Goal: Information Seeking & Learning: Check status

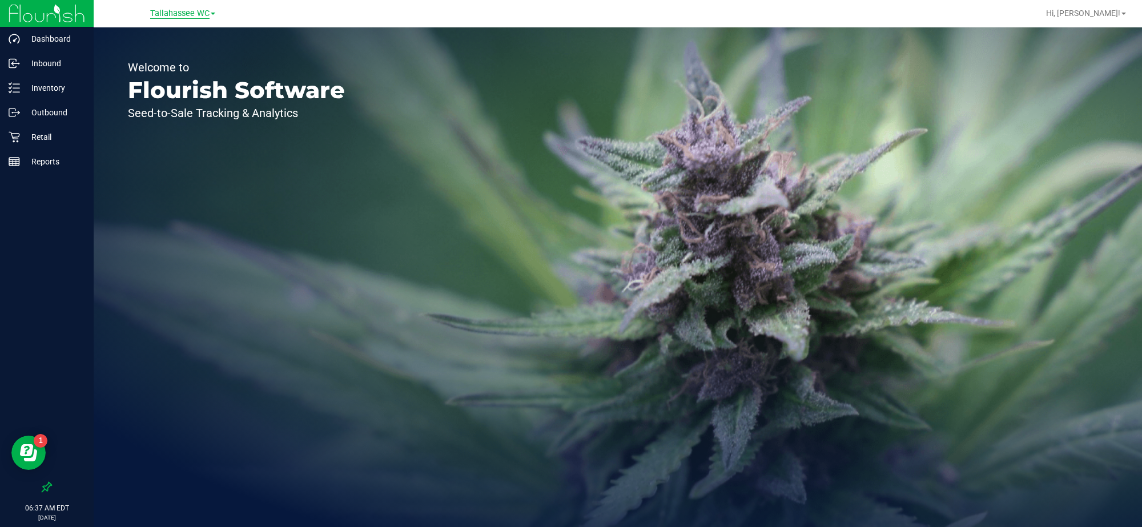
click at [197, 12] on span "Tallahassee WC" at bounding box center [179, 14] width 59 height 10
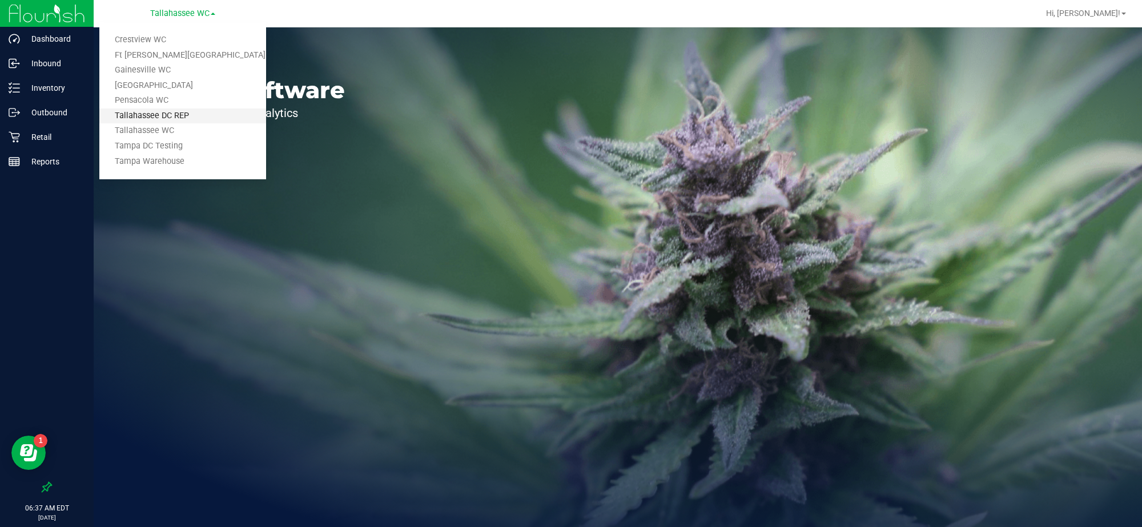
click at [191, 109] on link "Tallahassee DC REP" at bounding box center [182, 115] width 167 height 15
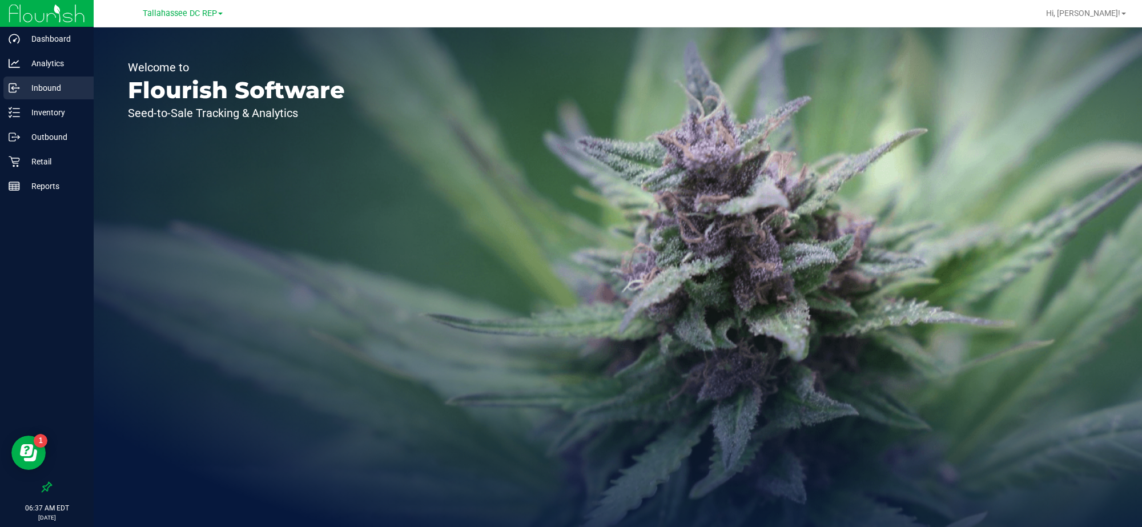
click at [78, 95] on div "Inbound" at bounding box center [48, 87] width 90 height 23
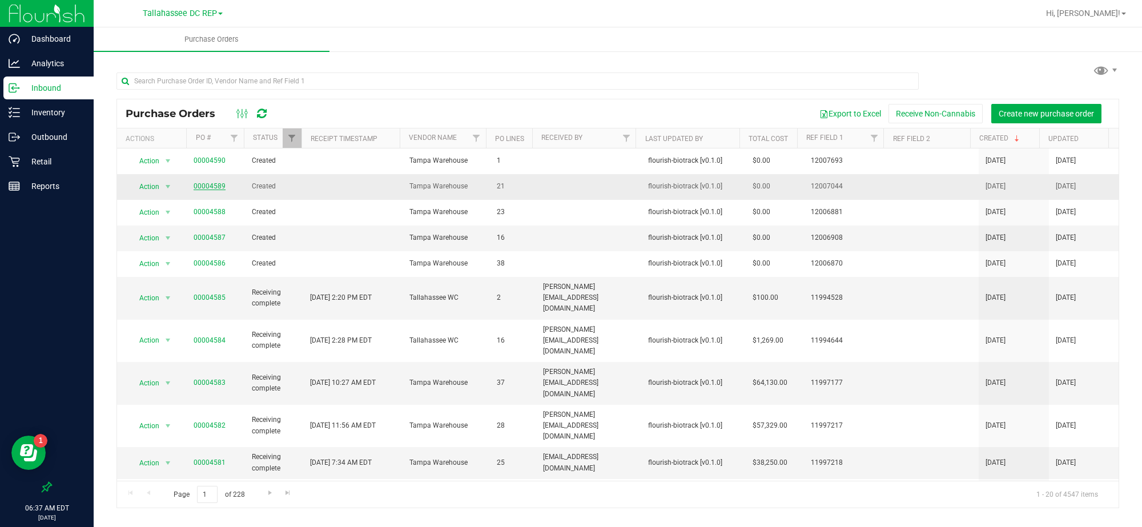
click at [212, 187] on link "00004589" at bounding box center [209, 186] width 32 height 8
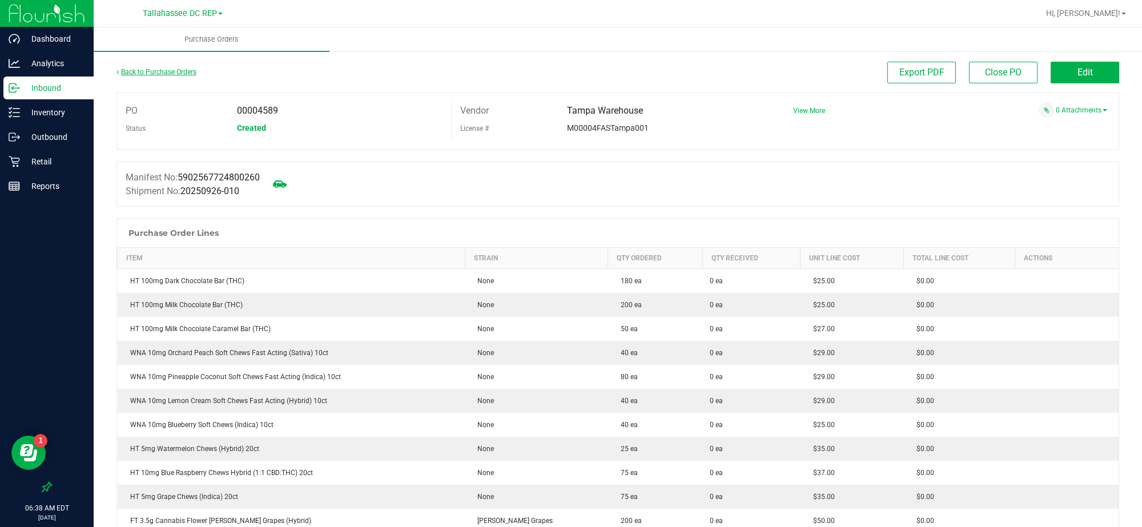
click at [160, 68] on link "Back to Purchase Orders" at bounding box center [156, 72] width 80 height 8
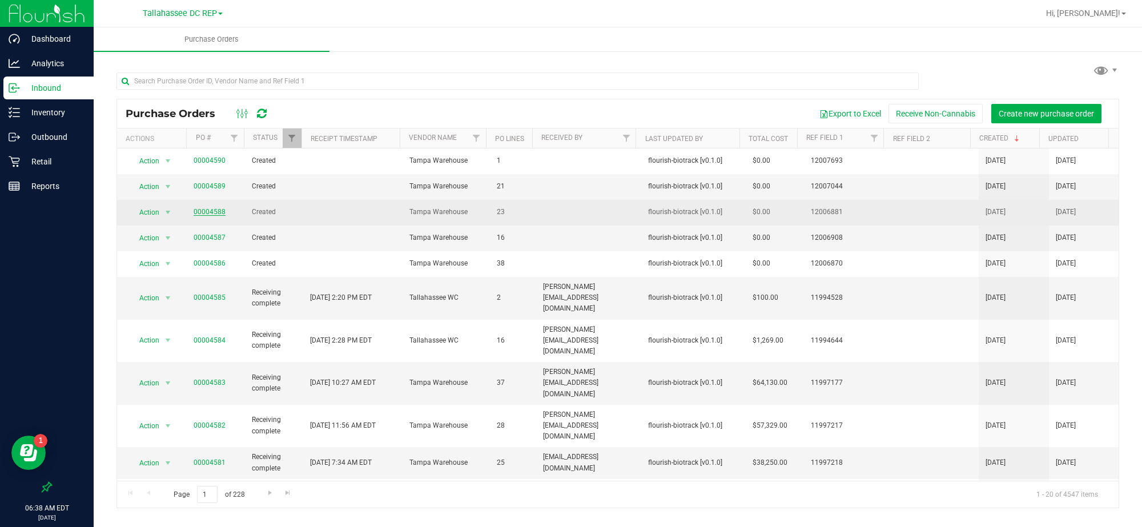
click at [215, 209] on link "00004588" at bounding box center [209, 212] width 32 height 8
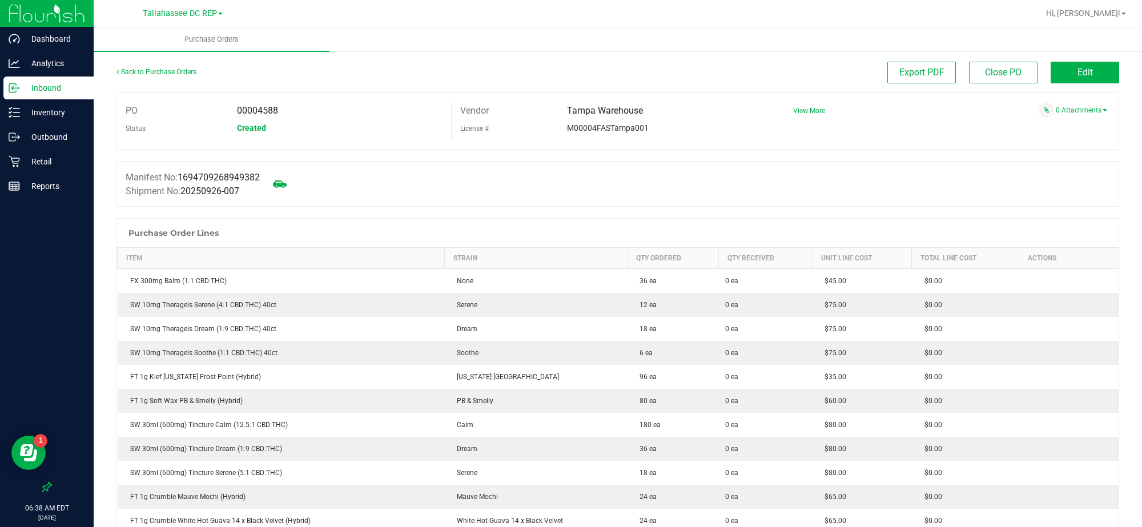
click at [178, 66] on div "Back to Purchase Orders" at bounding box center [241, 72] width 251 height 21
click at [184, 75] on div "Back to Purchase Orders" at bounding box center [241, 72] width 251 height 21
click at [178, 75] on div "Back to Purchase Orders" at bounding box center [241, 72] width 251 height 21
click at [171, 72] on link "Back to Purchase Orders" at bounding box center [156, 72] width 80 height 8
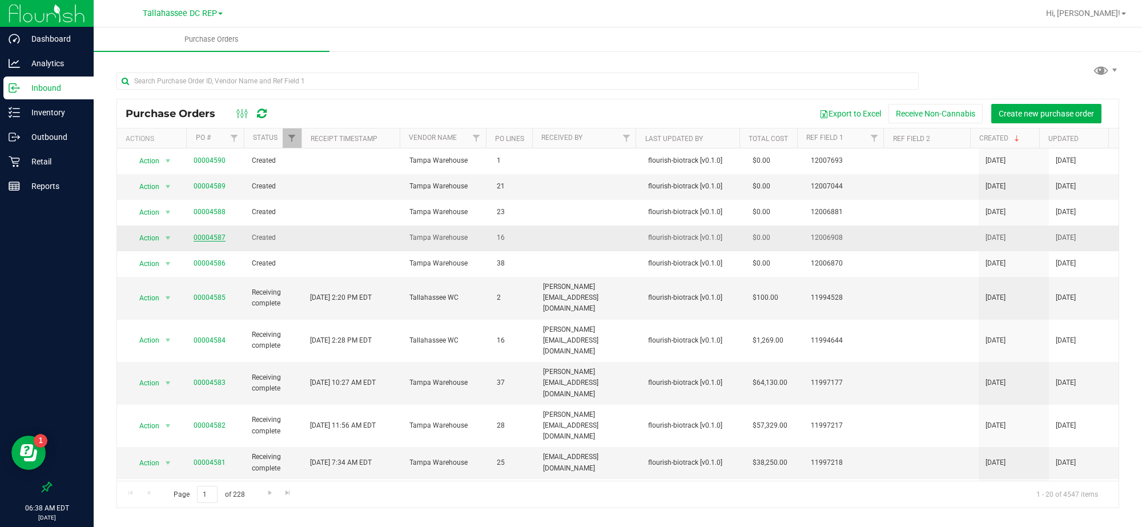
click at [210, 237] on link "00004587" at bounding box center [209, 237] width 32 height 8
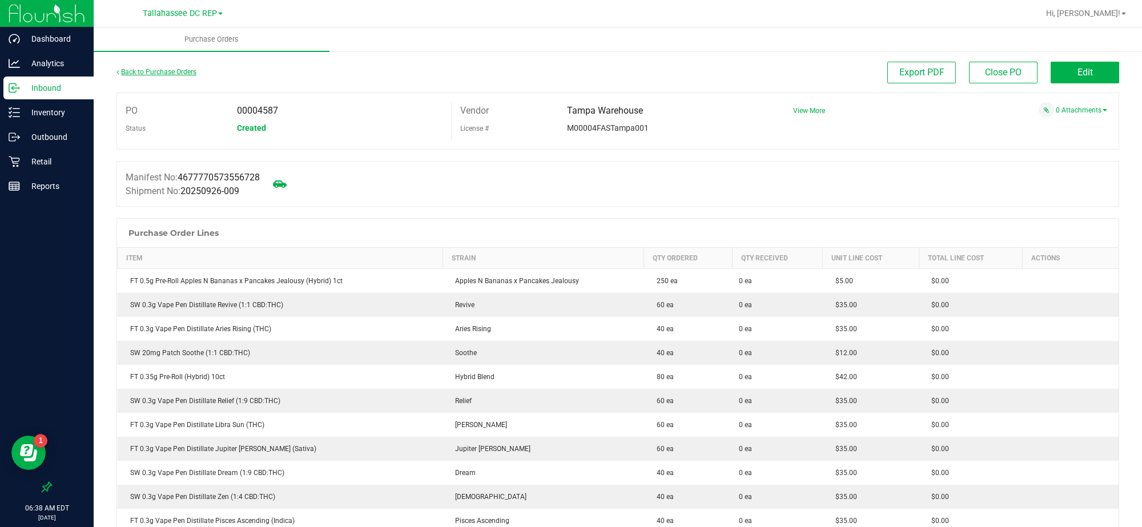
click at [180, 68] on link "Back to Purchase Orders" at bounding box center [156, 72] width 80 height 8
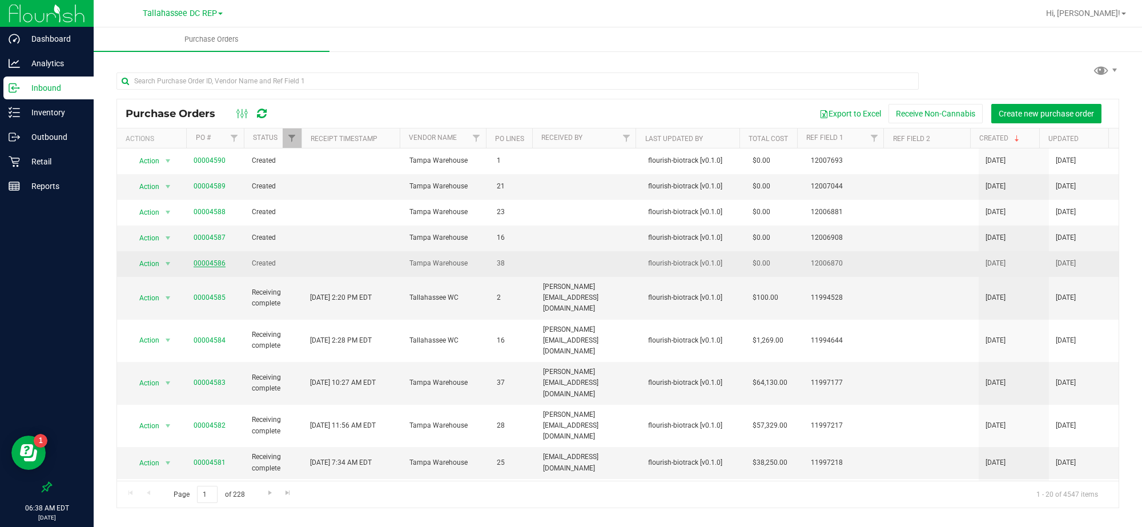
click at [197, 261] on link "00004586" at bounding box center [209, 263] width 32 height 8
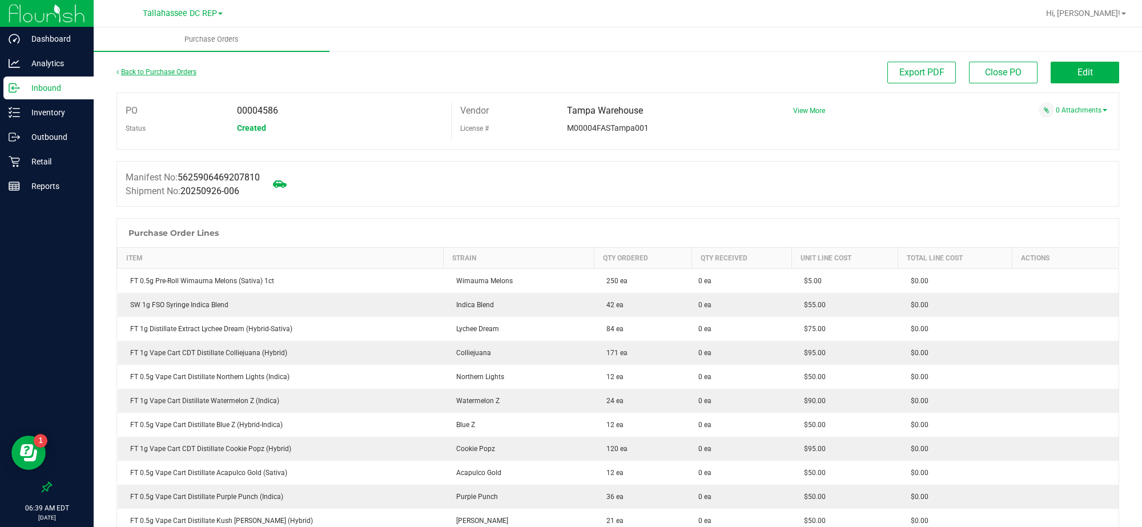
click at [166, 72] on link "Back to Purchase Orders" at bounding box center [156, 72] width 80 height 8
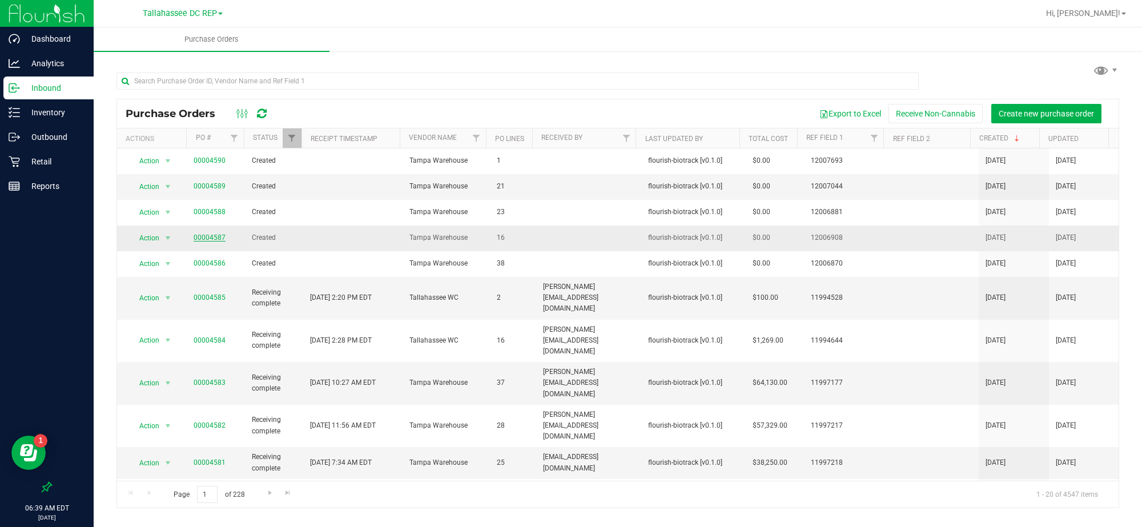
click at [203, 240] on link "00004587" at bounding box center [209, 237] width 32 height 8
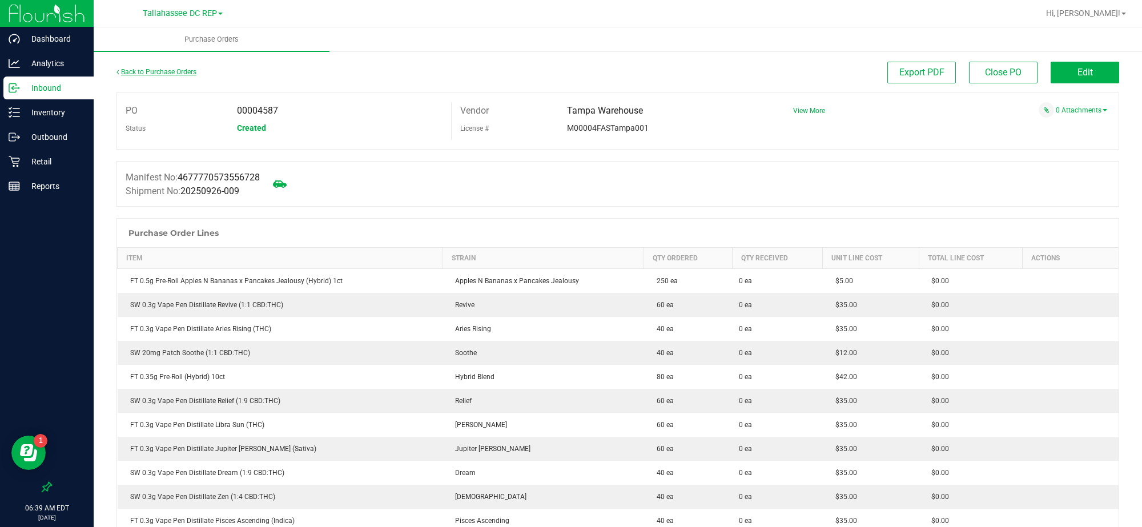
click at [183, 72] on link "Back to Purchase Orders" at bounding box center [156, 72] width 80 height 8
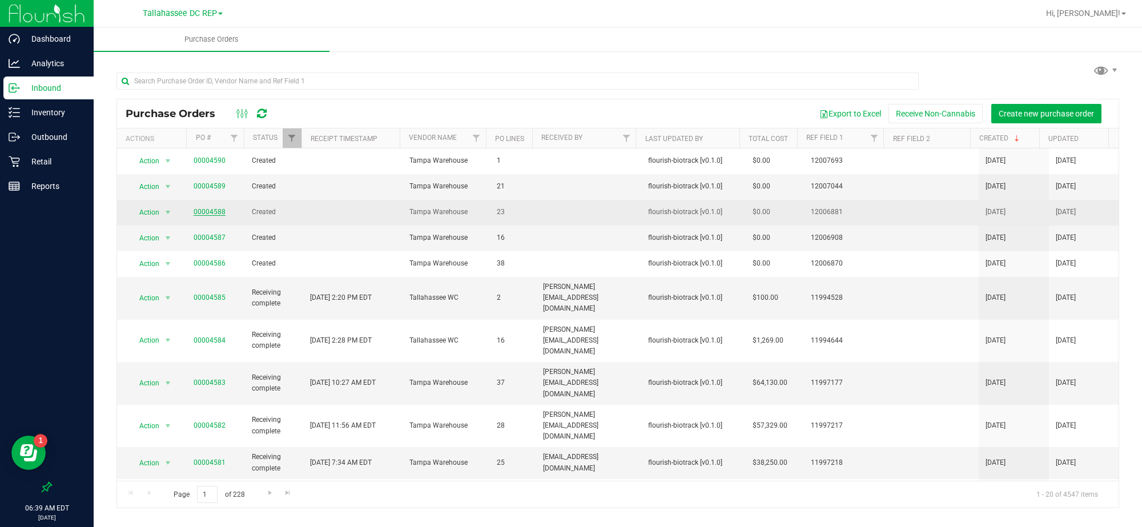
click at [217, 215] on link "00004588" at bounding box center [209, 212] width 32 height 8
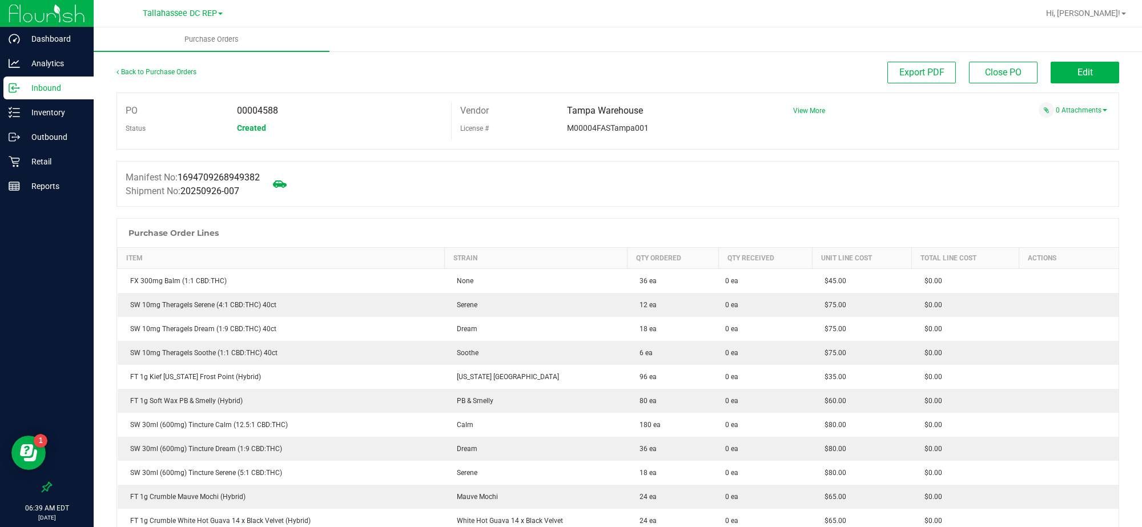
click at [160, 75] on div "Back to Purchase Orders" at bounding box center [241, 72] width 251 height 21
click at [153, 70] on link "Back to Purchase Orders" at bounding box center [156, 72] width 80 height 8
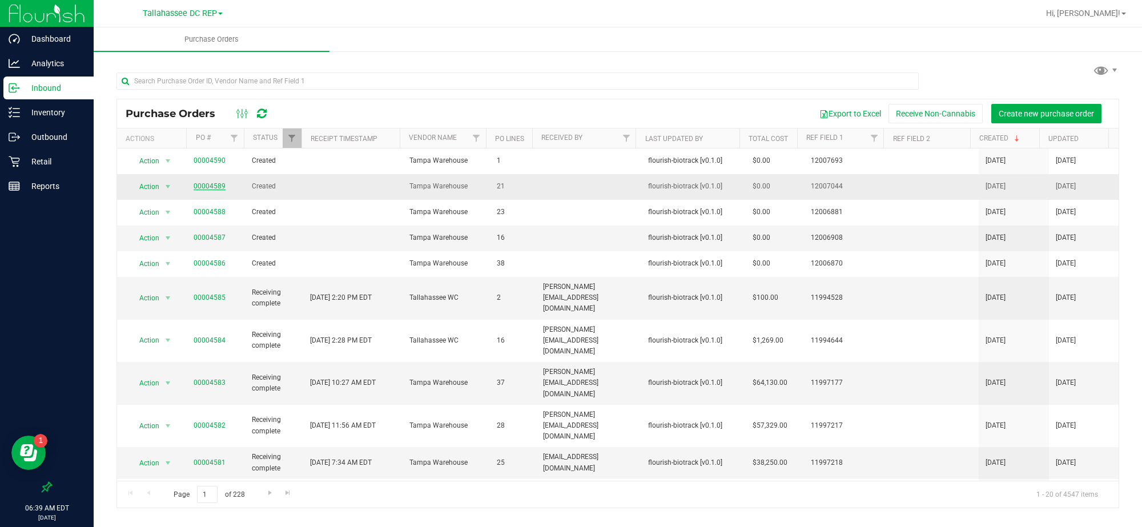
click at [201, 186] on link "00004589" at bounding box center [209, 186] width 32 height 8
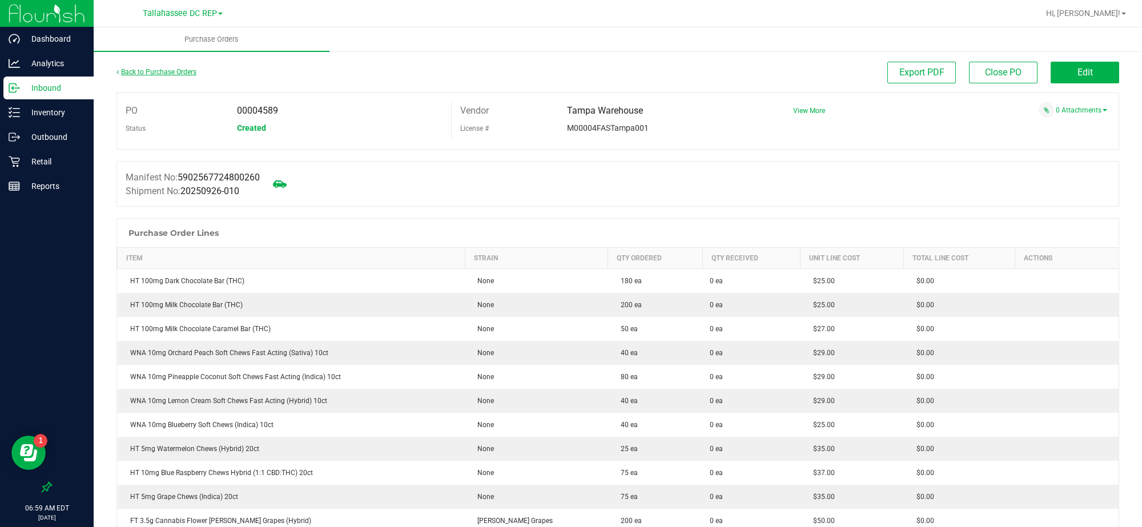
click at [149, 72] on link "Back to Purchase Orders" at bounding box center [156, 72] width 80 height 8
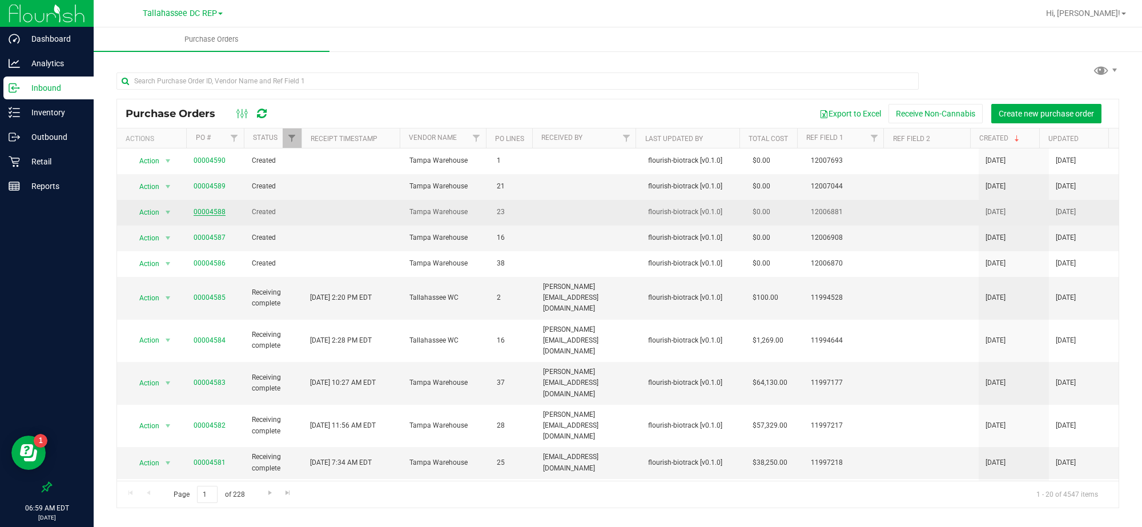
click at [219, 210] on link "00004588" at bounding box center [209, 212] width 32 height 8
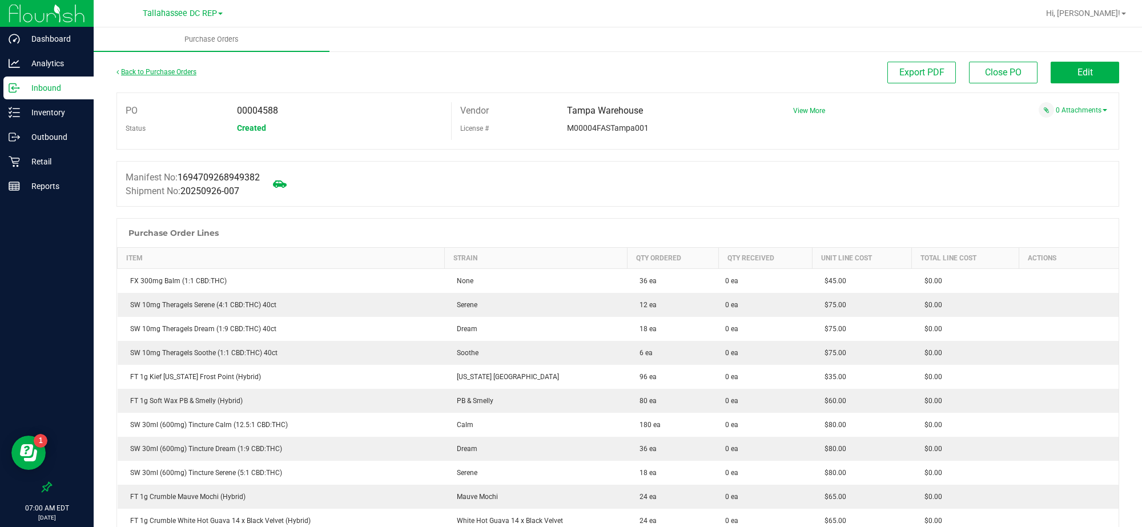
click at [154, 71] on link "Back to Purchase Orders" at bounding box center [156, 72] width 80 height 8
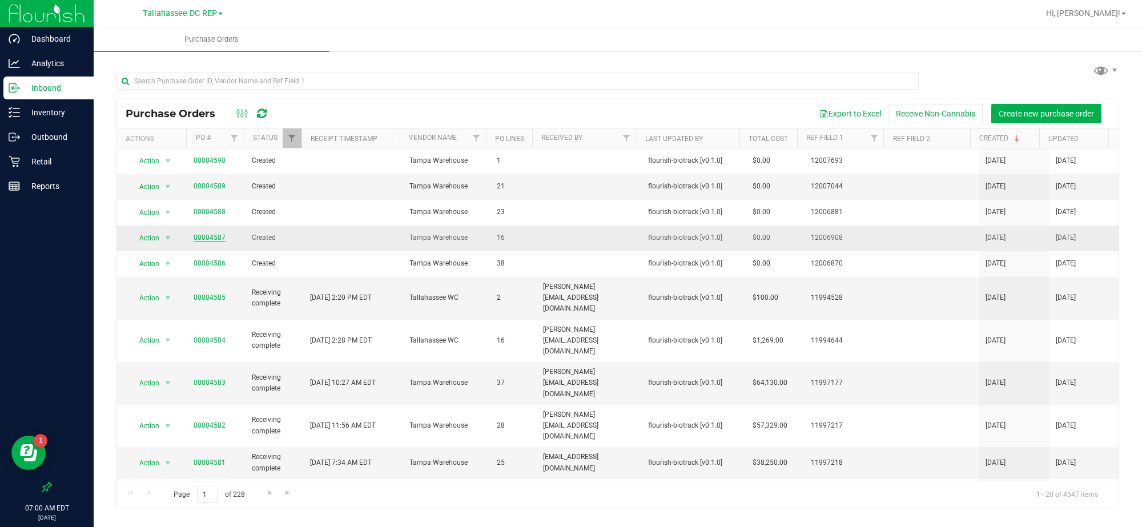
click at [203, 237] on link "00004587" at bounding box center [209, 237] width 32 height 8
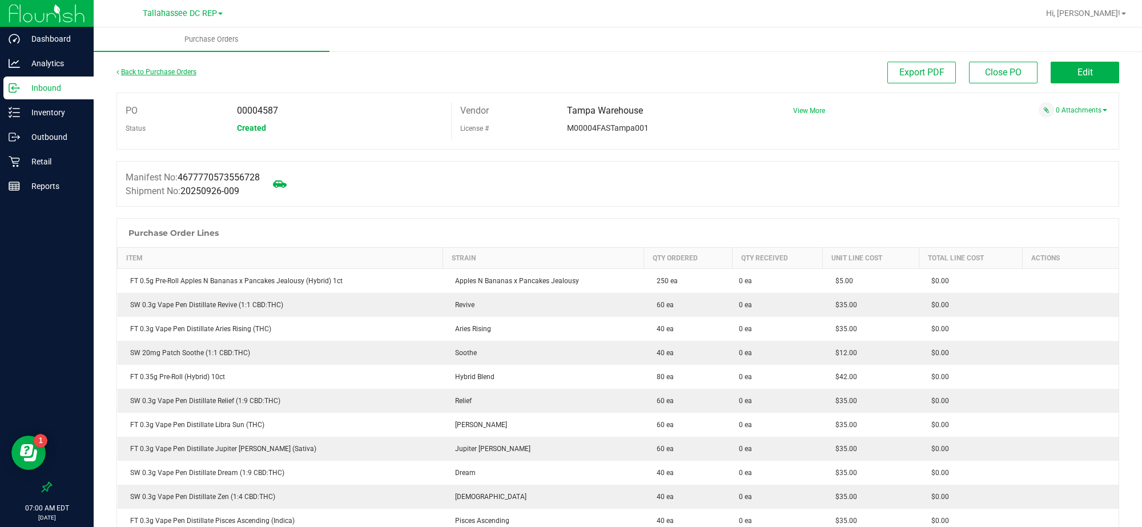
click at [148, 73] on link "Back to Purchase Orders" at bounding box center [156, 72] width 80 height 8
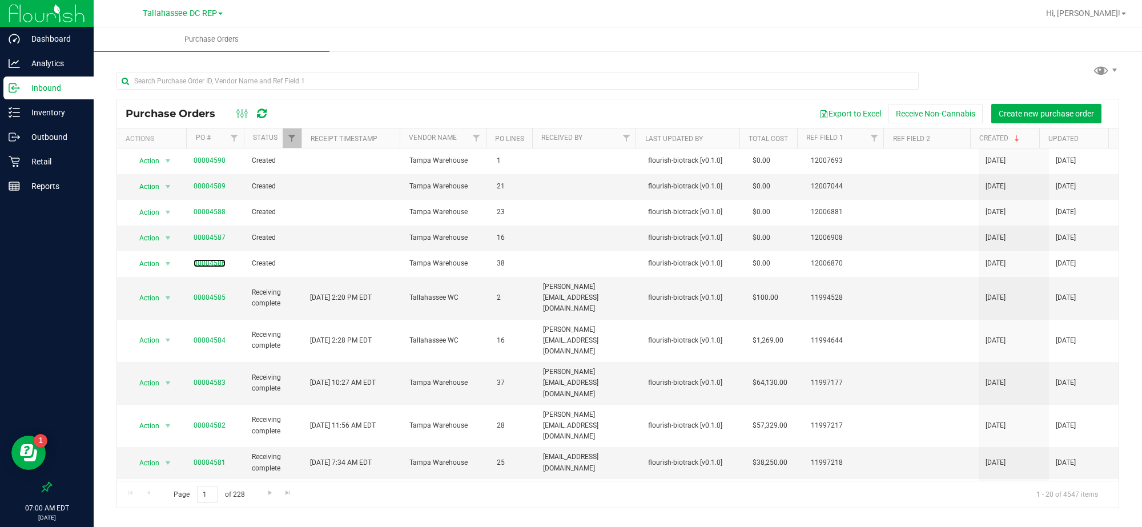
click at [211, 264] on link "00004586" at bounding box center [209, 263] width 32 height 8
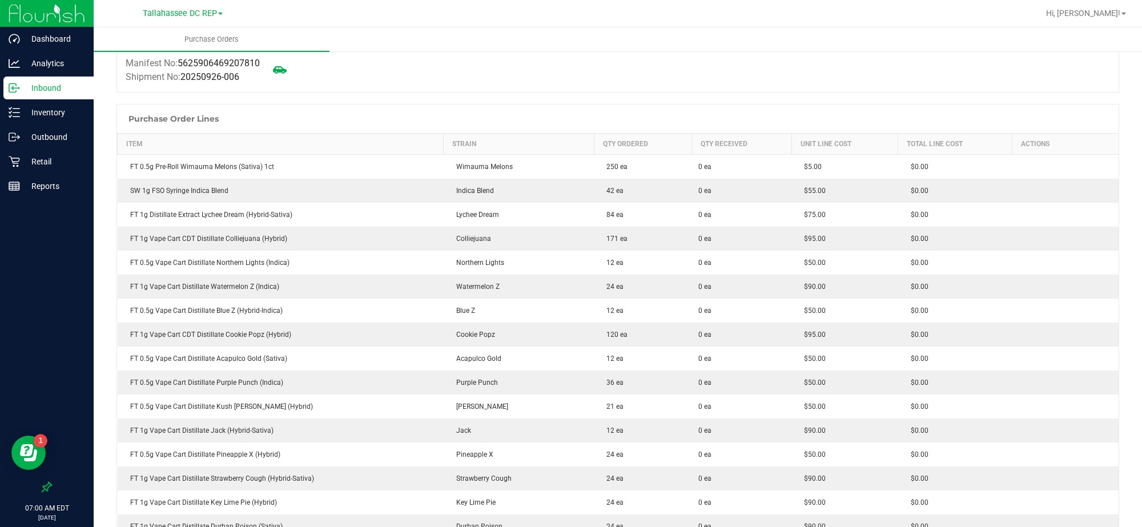
scroll to position [113, 0]
